Goal: Navigation & Orientation: Find specific page/section

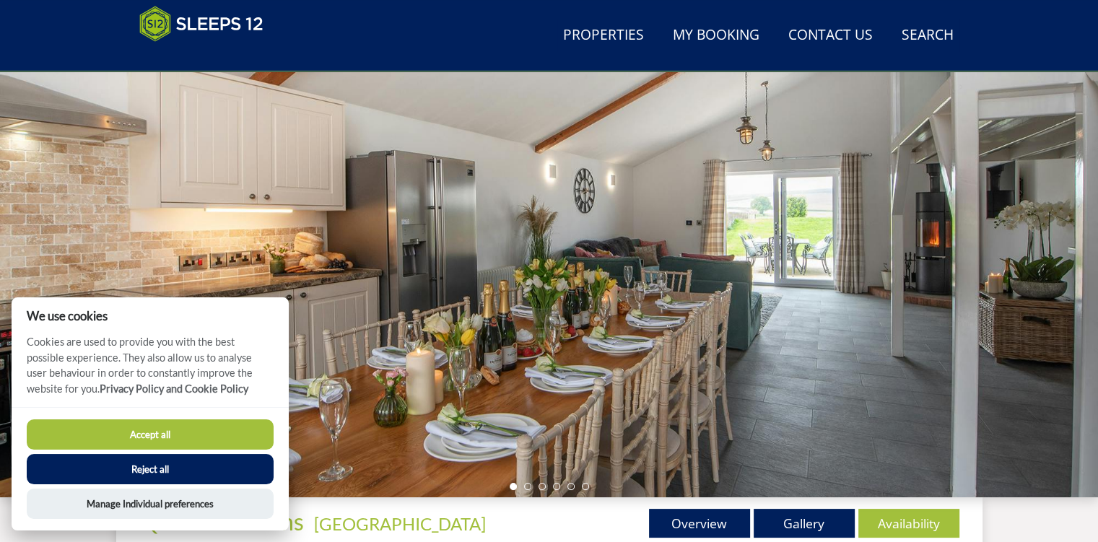
click at [716, 325] on div at bounding box center [549, 244] width 1098 height 505
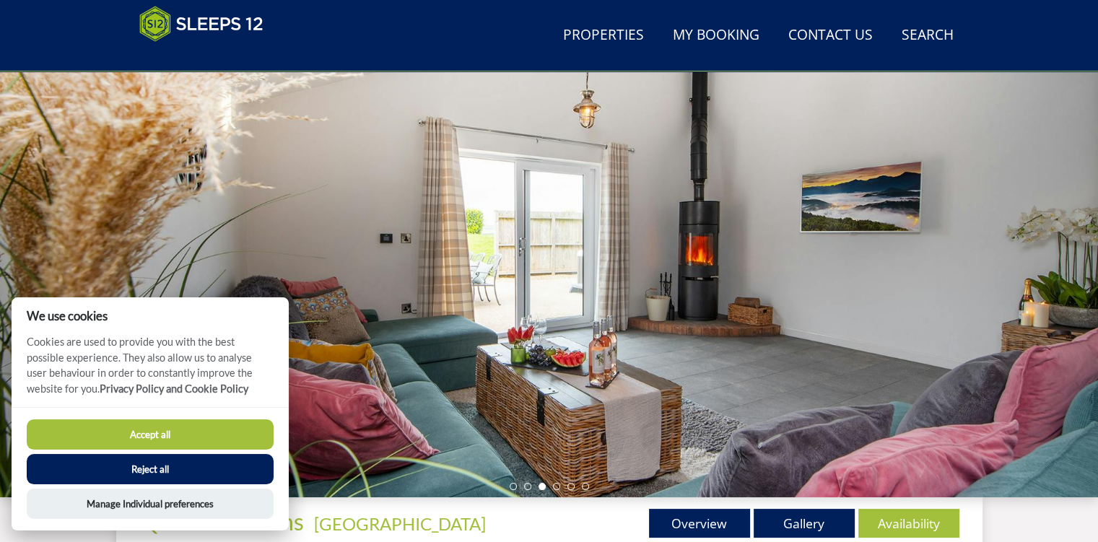
click at [716, 325] on div at bounding box center [549, 244] width 1098 height 505
click at [97, 441] on button "Accept all" at bounding box center [150, 434] width 247 height 30
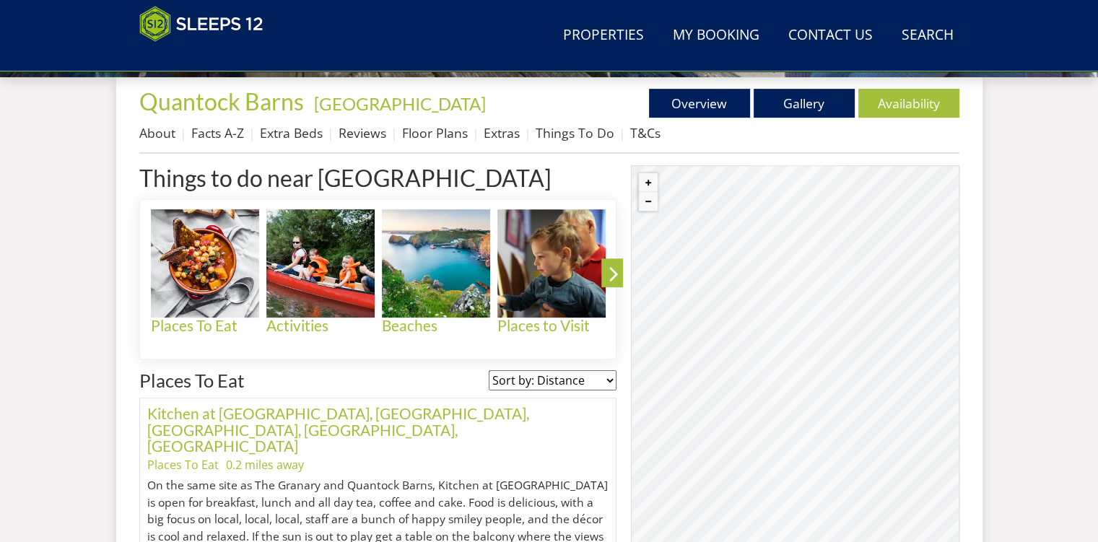
scroll to position [485, 0]
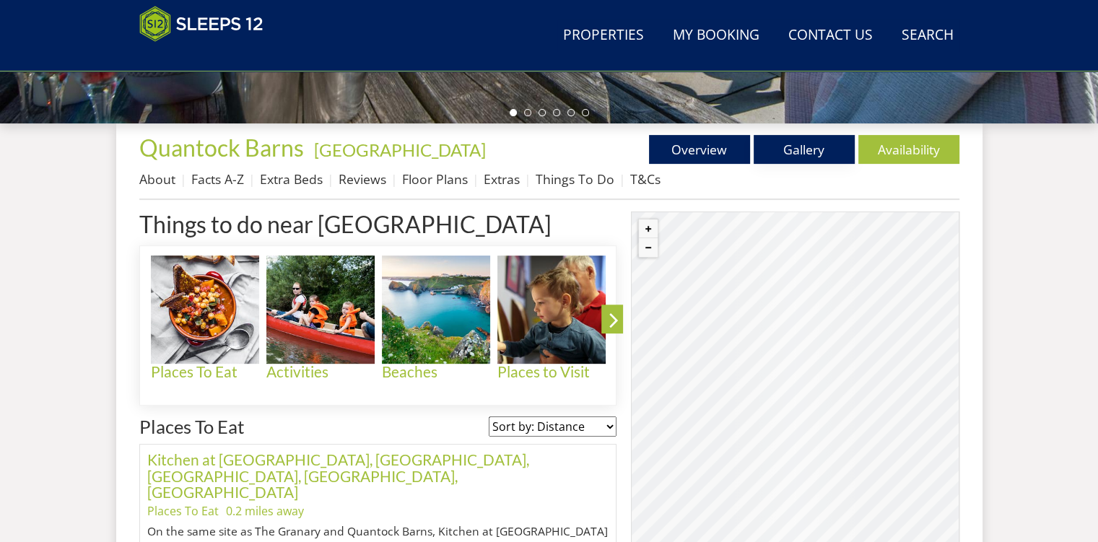
click at [828, 150] on link "Gallery" at bounding box center [804, 149] width 101 height 29
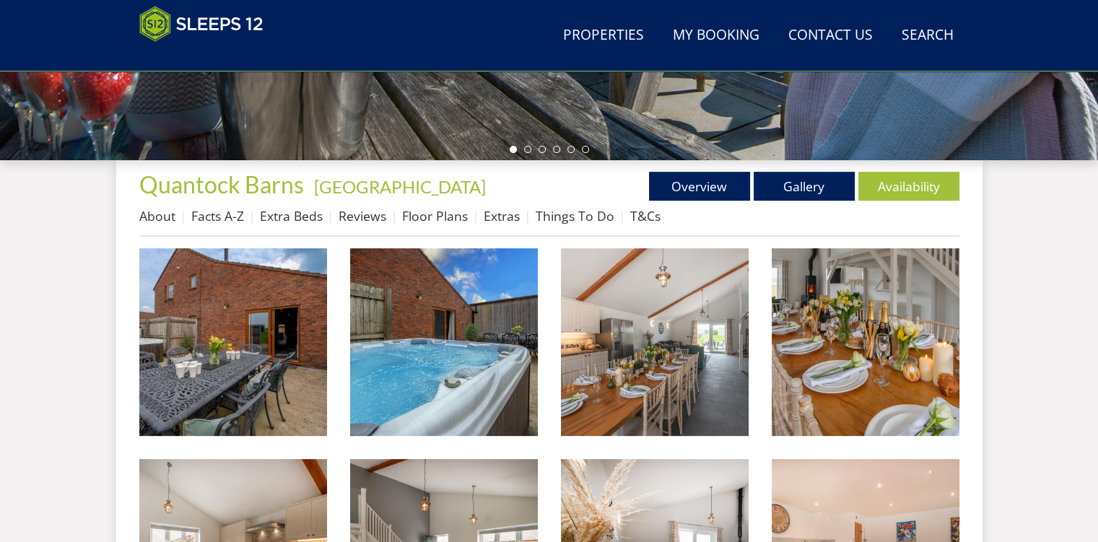
scroll to position [450, 0]
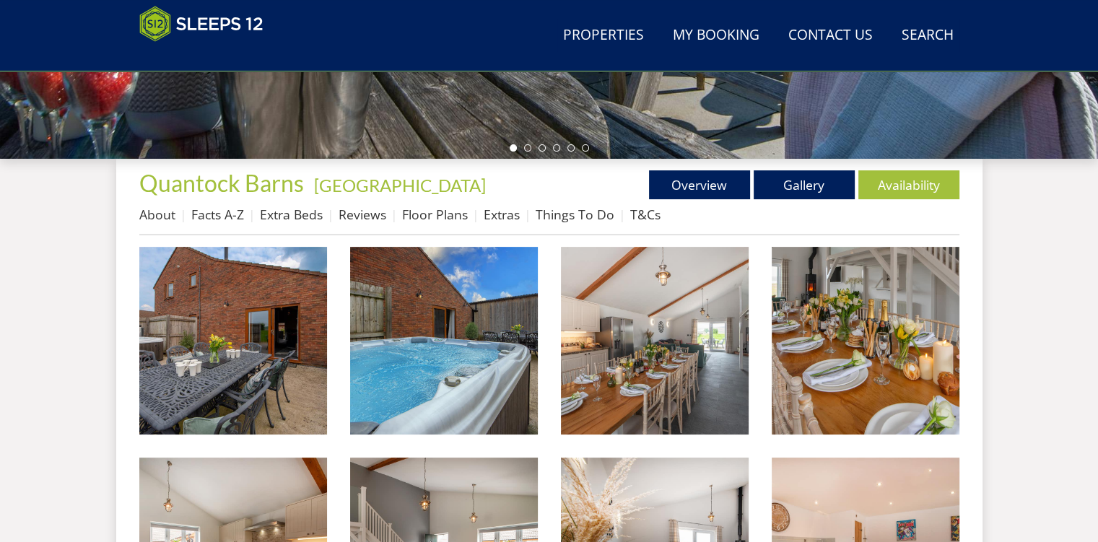
click at [230, 388] on img at bounding box center [233, 341] width 188 height 188
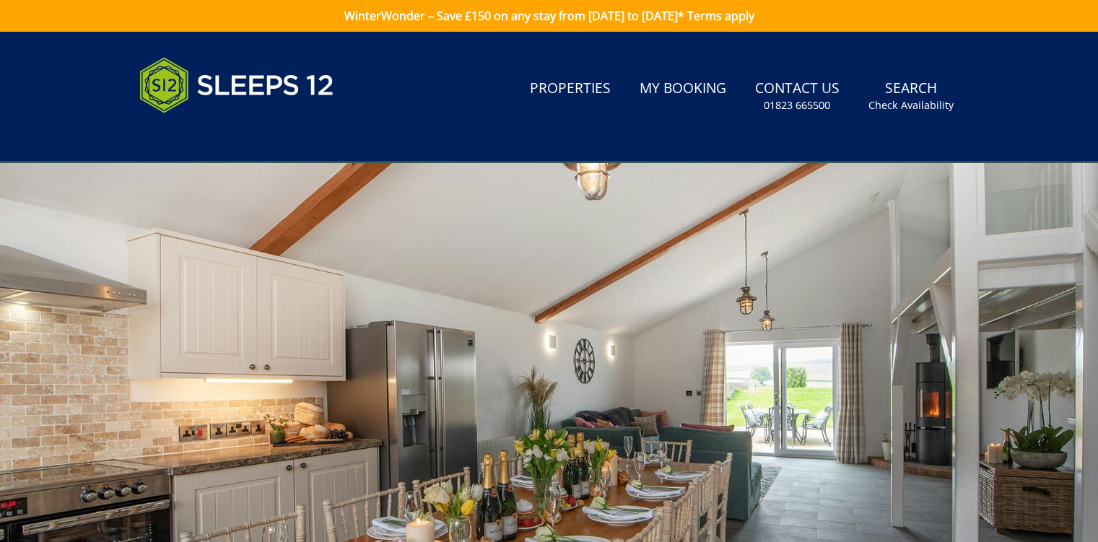
scroll to position [26, 0]
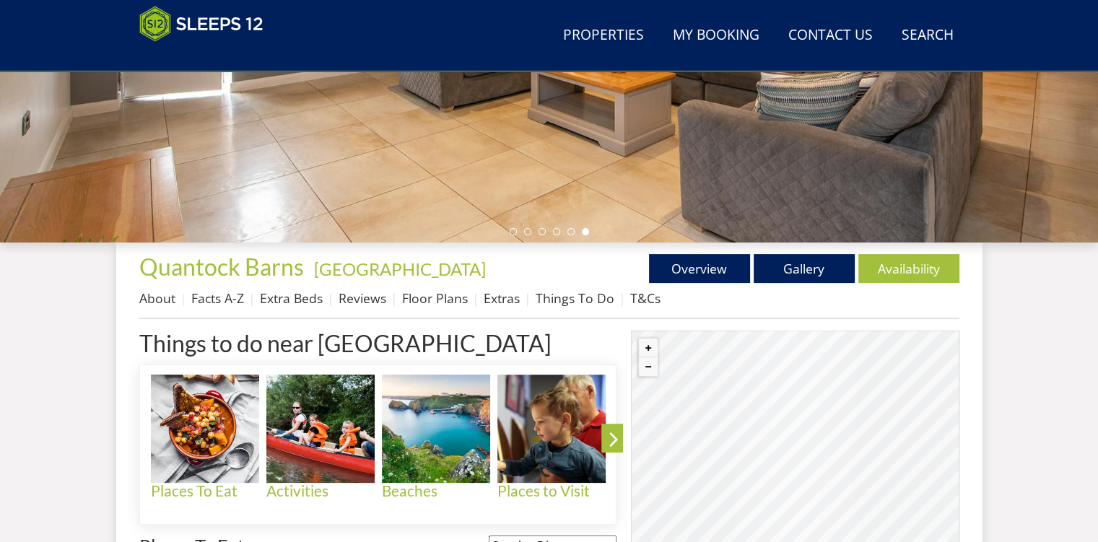
scroll to position [367, 0]
click at [582, 301] on link "Things To Do" at bounding box center [575, 297] width 79 height 17
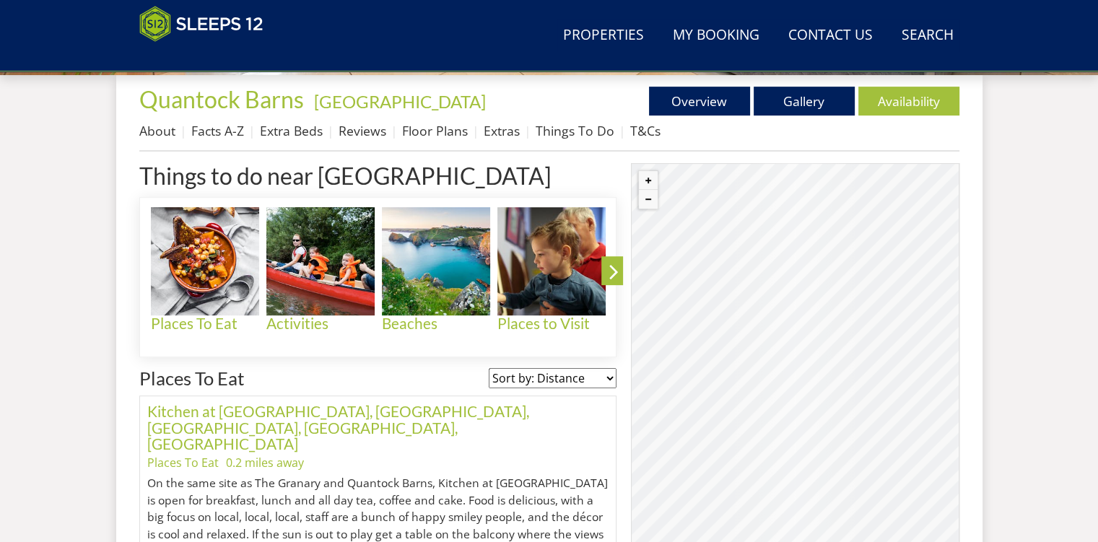
scroll to position [534, 0]
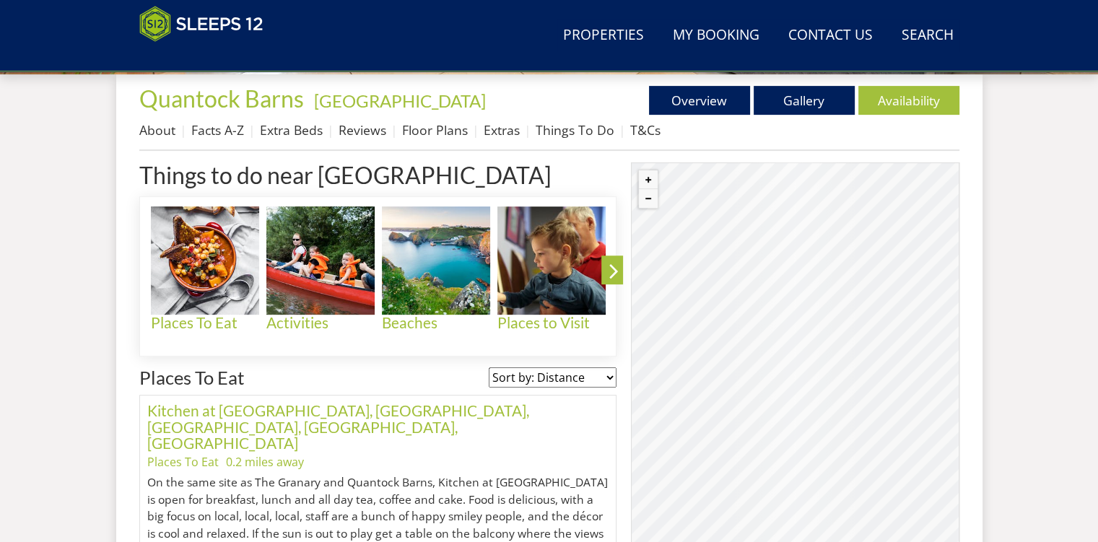
click at [615, 262] on icon at bounding box center [613, 274] width 25 height 34
